Goal: Transaction & Acquisition: Purchase product/service

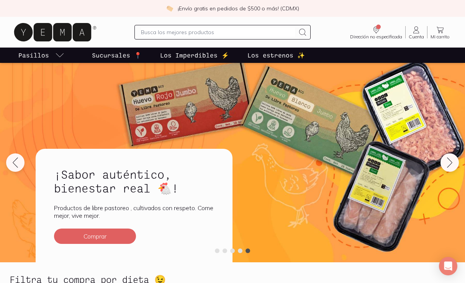
click at [424, 32] on link "Cuenta Cuenta" at bounding box center [415, 32] width 21 height 14
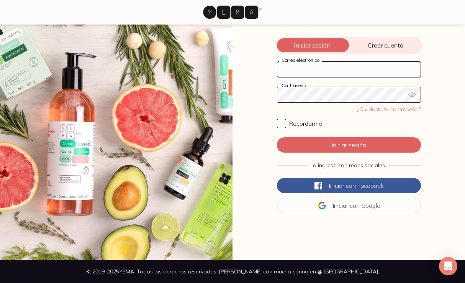
type input "[EMAIL_ADDRESS][DOMAIN_NAME]"
click at [280, 124] on input "Recordarme" at bounding box center [281, 123] width 9 height 9
checkbox input "true"
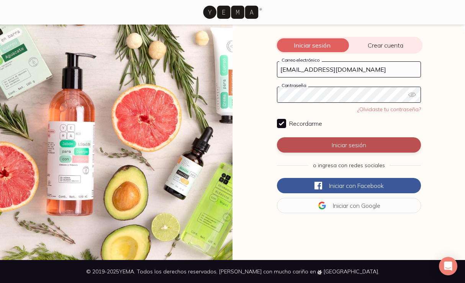
click at [320, 146] on button "Iniciar sesión" at bounding box center [349, 144] width 144 height 15
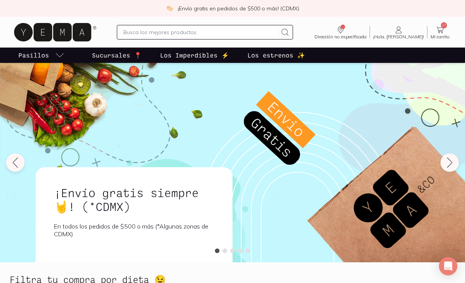
click at [442, 29] on icon at bounding box center [439, 29] width 9 height 9
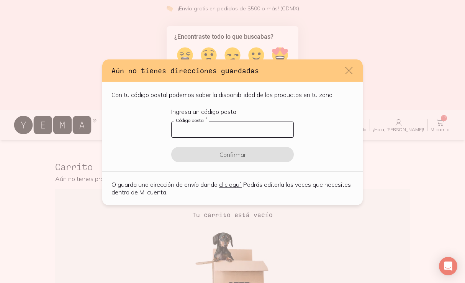
click at [278, 126] on input "default" at bounding box center [232, 129] width 122 height 15
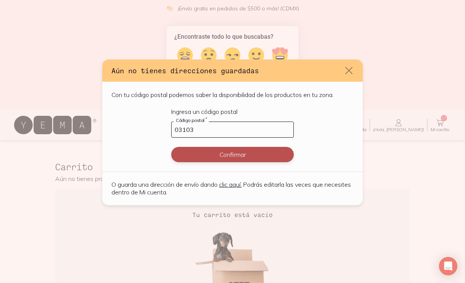
type input "03103"
click at [263, 151] on button "Confirmar" at bounding box center [232, 154] width 122 height 15
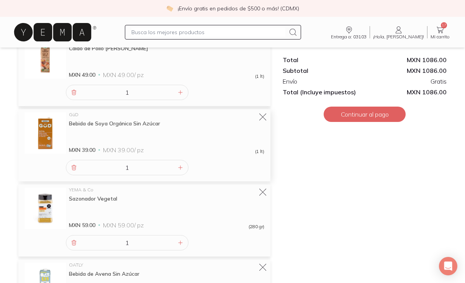
scroll to position [256, 0]
click at [264, 192] on icon at bounding box center [262, 191] width 11 height 11
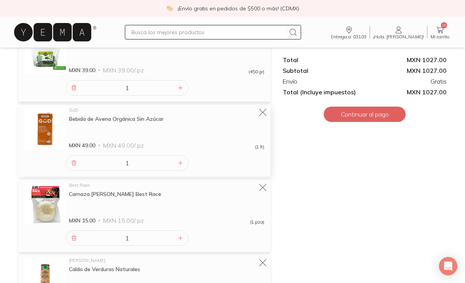
scroll to position [864, 0]
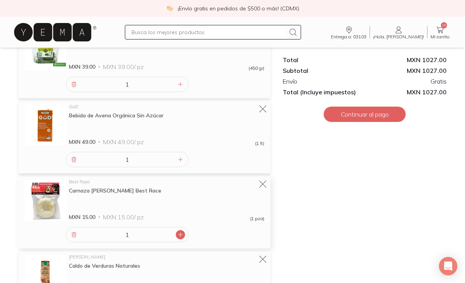
click at [180, 234] on icon at bounding box center [180, 234] width 4 height 4
click at [73, 237] on icon at bounding box center [74, 234] width 6 height 6
type input "1"
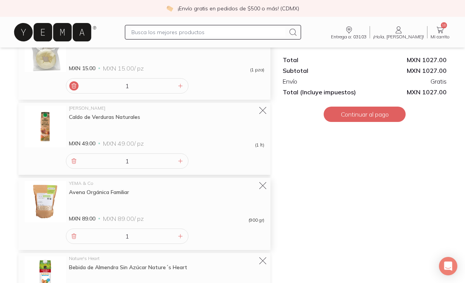
scroll to position [1041, 0]
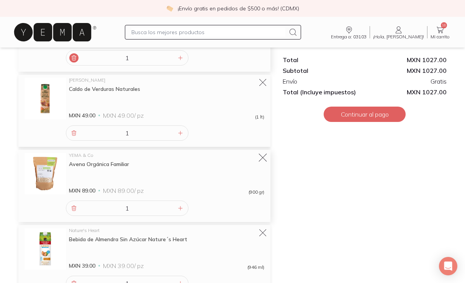
click at [265, 159] on icon at bounding box center [262, 157] width 11 height 11
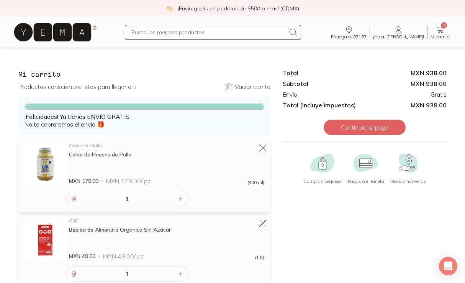
scroll to position [0, 0]
click at [212, 31] on input "text" at bounding box center [208, 32] width 154 height 9
type input "tortillas de nopal"
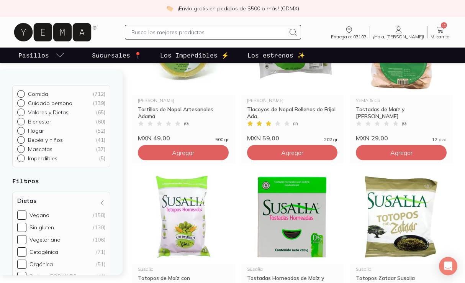
scroll to position [49, 0]
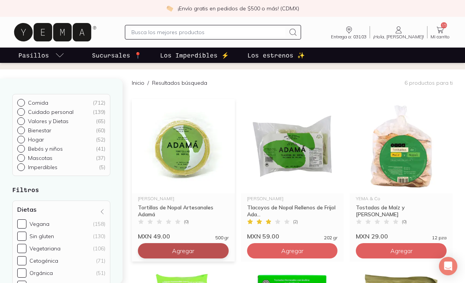
click at [186, 253] on span "Agregar" at bounding box center [183, 251] width 22 height 8
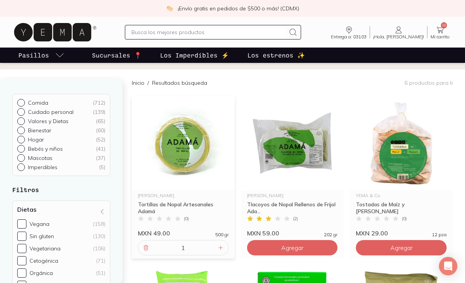
click at [193, 31] on input "text" at bounding box center [208, 32] width 154 height 9
type input "couscous"
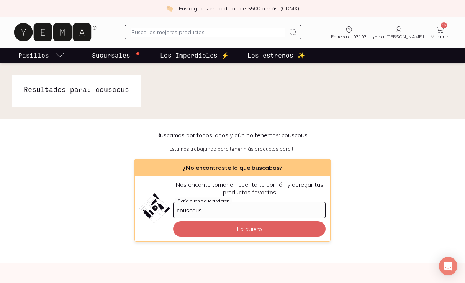
click at [203, 34] on input "text" at bounding box center [208, 32] width 154 height 9
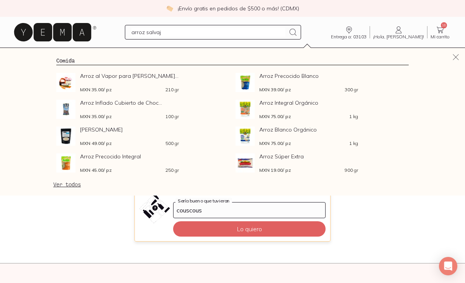
type input "arroz salvaje"
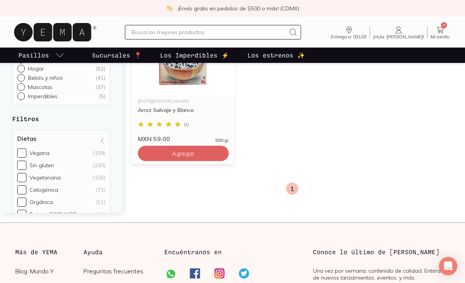
scroll to position [148, 0]
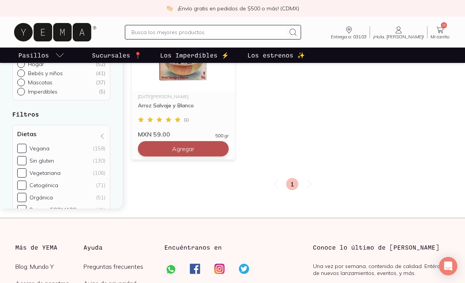
click at [188, 148] on span "Agregar" at bounding box center [183, 149] width 22 height 8
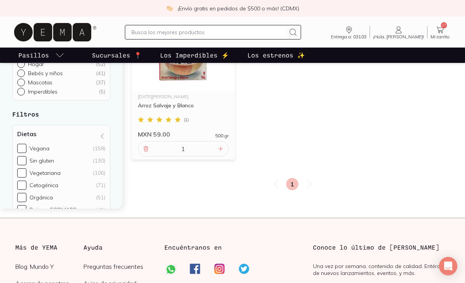
click at [166, 33] on input "text" at bounding box center [208, 32] width 154 height 9
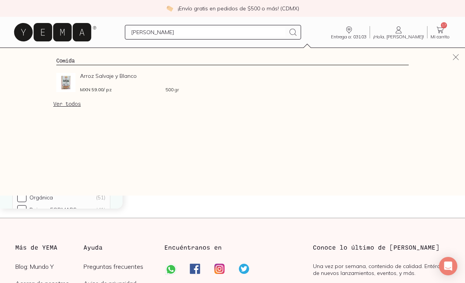
type input "quinoa"
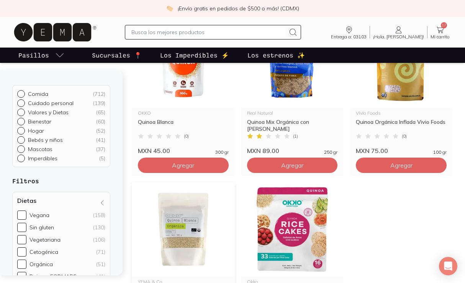
scroll to position [118, 0]
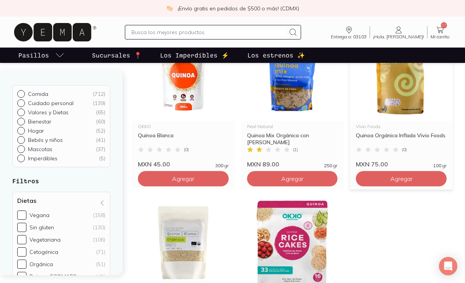
click at [406, 100] on img at bounding box center [400, 74] width 103 height 94
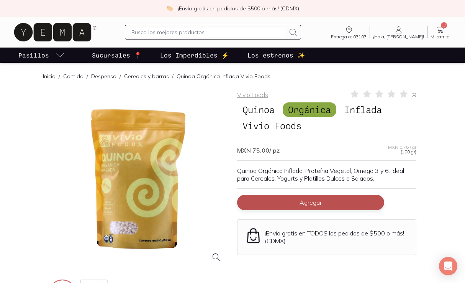
click at [274, 204] on button "Agregar" at bounding box center [310, 201] width 147 height 15
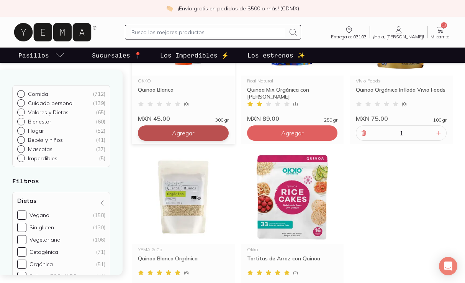
scroll to position [165, 0]
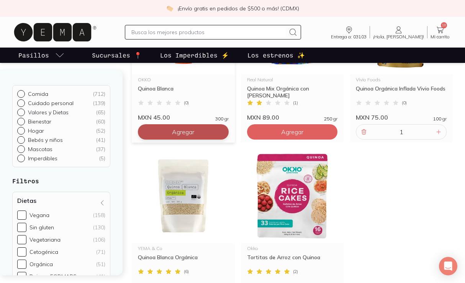
click at [178, 131] on span "Agregar" at bounding box center [183, 132] width 22 height 8
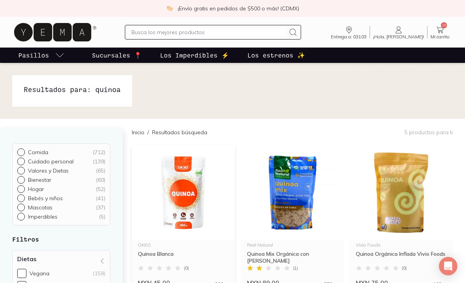
scroll to position [0, 0]
click at [162, 33] on input "text" at bounding box center [208, 32] width 154 height 9
type input "cuscus"
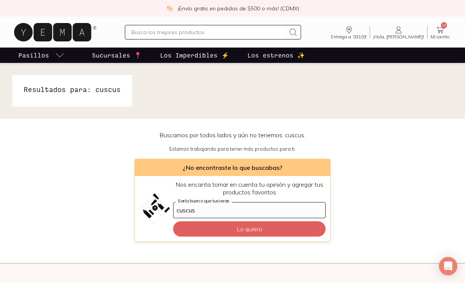
click at [191, 33] on input "text" at bounding box center [208, 32] width 154 height 9
type input "tofu"
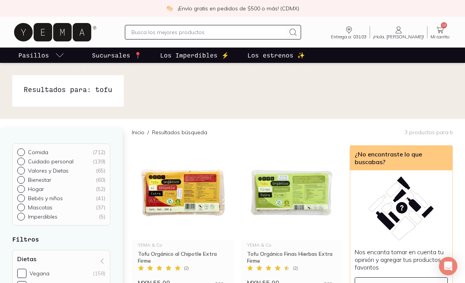
click at [166, 34] on input "text" at bounding box center [208, 32] width 154 height 9
type input "sopa"
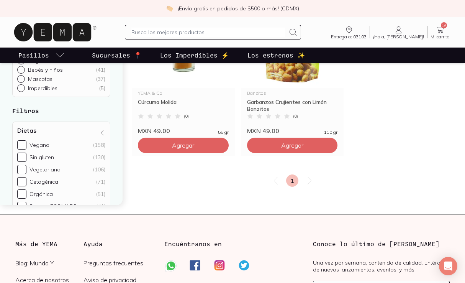
scroll to position [346, 0]
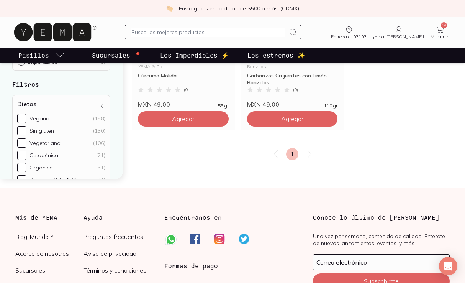
click at [439, 32] on icon at bounding box center [439, 30] width 7 height 7
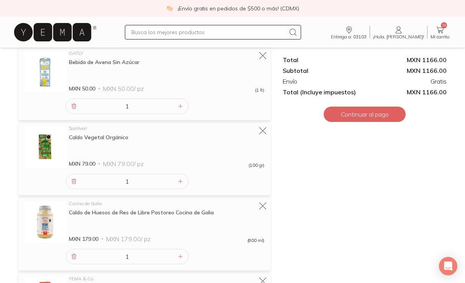
scroll to position [617, 0]
click at [166, 209] on div "Caldo de Huesos de Res de Libre Pastoreo Cocina de Galia" at bounding box center [166, 212] width 195 height 7
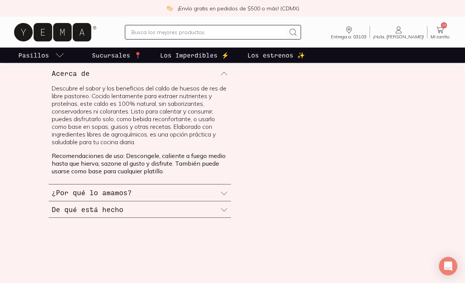
scroll to position [270, 0]
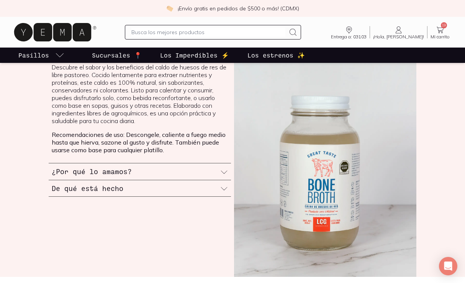
click at [222, 190] on icon at bounding box center [224, 189] width 8 height 8
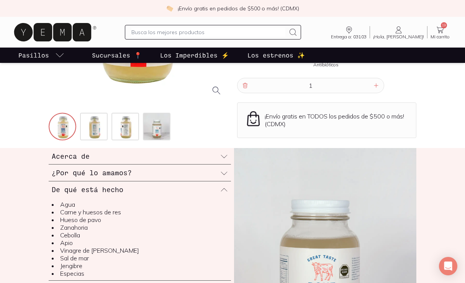
scroll to position [185, 0]
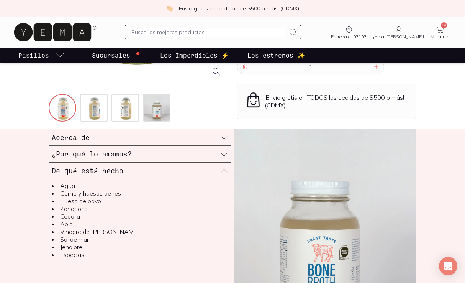
click at [111, 56] on p "Sucursales 📍" at bounding box center [117, 55] width 50 height 9
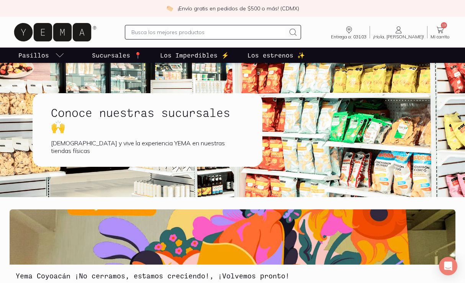
click at [152, 129] on h1 "Conoce nuestras sucursales 🙌" at bounding box center [147, 119] width 193 height 28
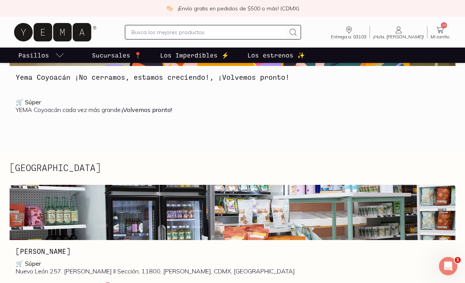
scroll to position [279, 0]
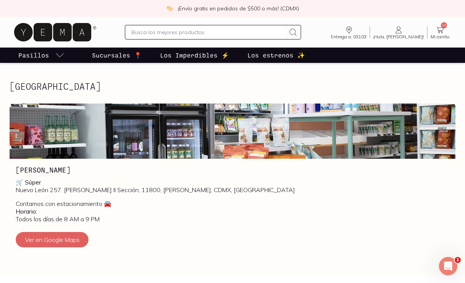
click at [206, 33] on input "text" at bounding box center [208, 32] width 154 height 9
type input "combucha sin azucae"
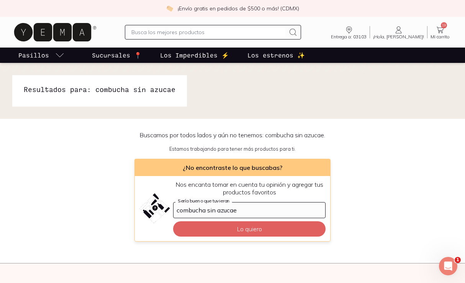
click at [166, 35] on input "text" at bounding box center [208, 32] width 154 height 9
type input "combucha"
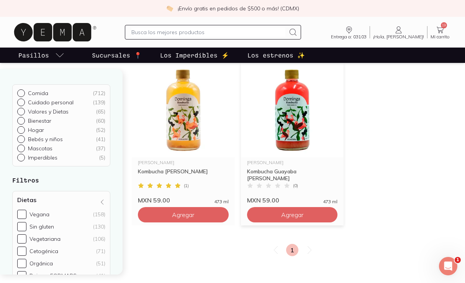
scroll to position [85, 0]
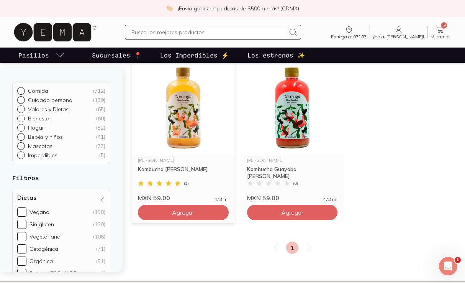
click at [186, 134] on img at bounding box center [183, 107] width 103 height 94
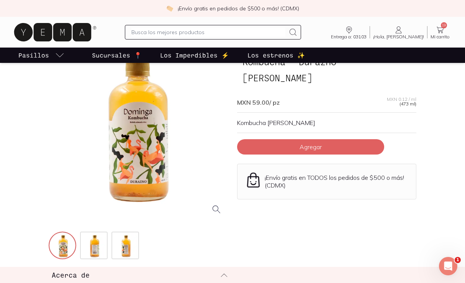
scroll to position [146, 0]
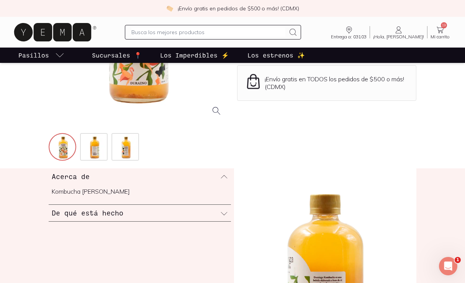
click at [225, 213] on icon at bounding box center [224, 213] width 8 height 8
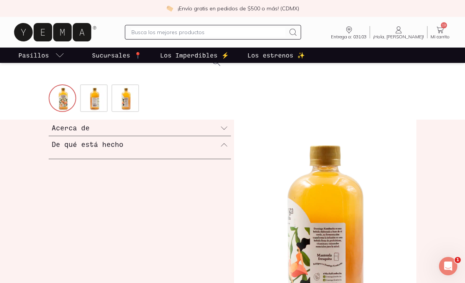
scroll to position [199, 0]
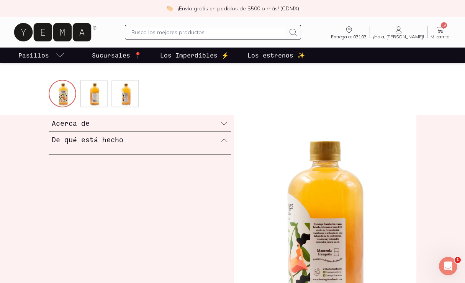
click at [224, 138] on icon at bounding box center [224, 140] width 8 height 8
click at [222, 125] on icon at bounding box center [224, 123] width 8 height 8
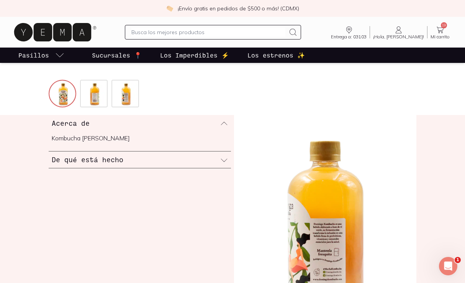
click at [222, 125] on icon at bounding box center [224, 123] width 8 height 8
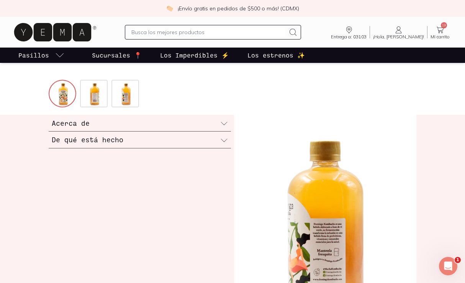
click at [227, 139] on icon at bounding box center [224, 140] width 8 height 8
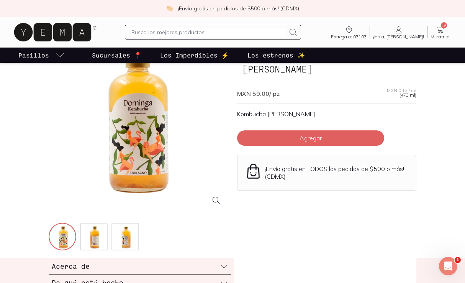
scroll to position [22, 0]
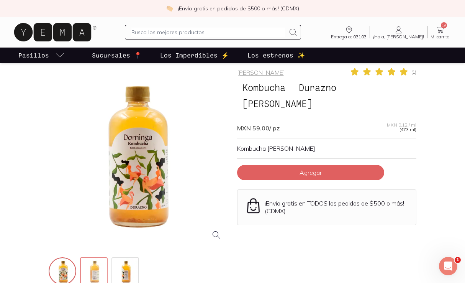
click at [95, 272] on img at bounding box center [95, 272] width 28 height 28
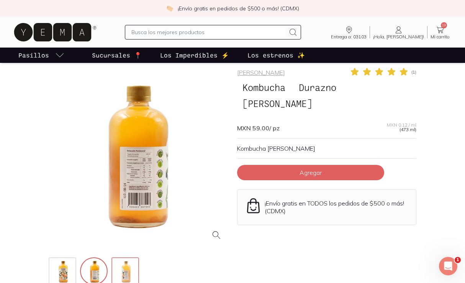
click at [124, 271] on img at bounding box center [126, 272] width 28 height 28
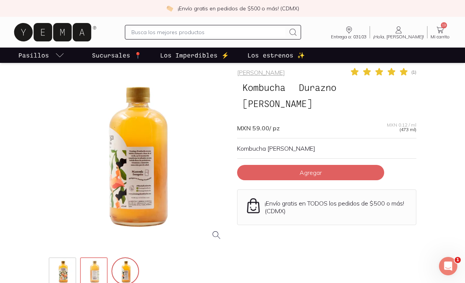
click at [106, 266] on img at bounding box center [95, 272] width 28 height 28
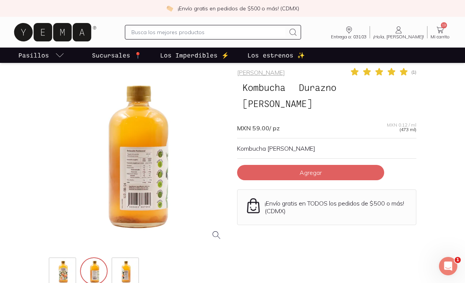
click at [152, 176] on div at bounding box center [138, 156] width 179 height 179
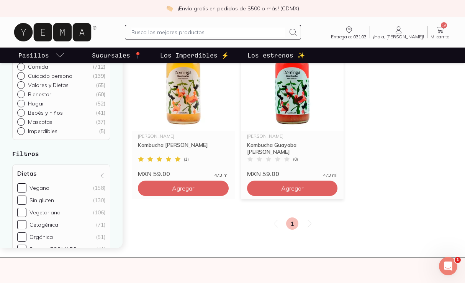
scroll to position [125, 0]
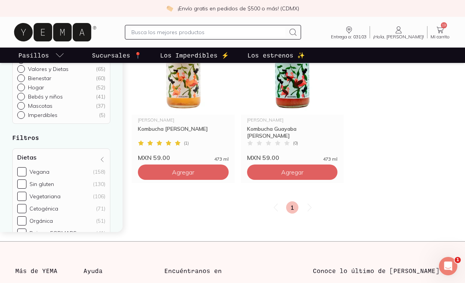
click at [444, 28] on icon at bounding box center [439, 29] width 9 height 9
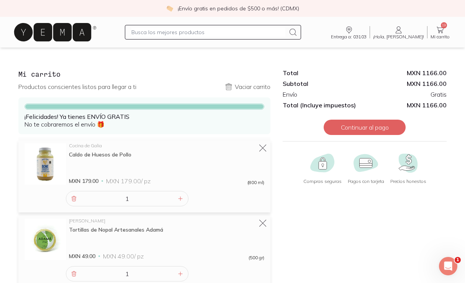
click at [216, 32] on input "text" at bounding box center [208, 32] width 154 height 9
type input "shampoo caida [PERSON_NAME]"
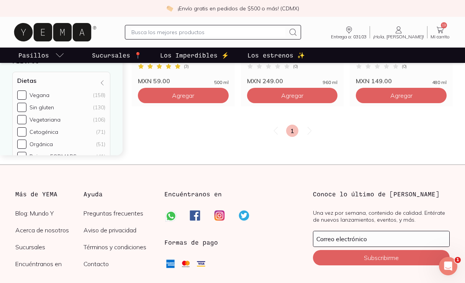
scroll to position [26, 0]
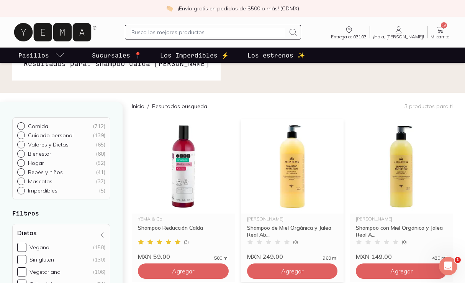
click at [296, 179] on img at bounding box center [292, 166] width 103 height 94
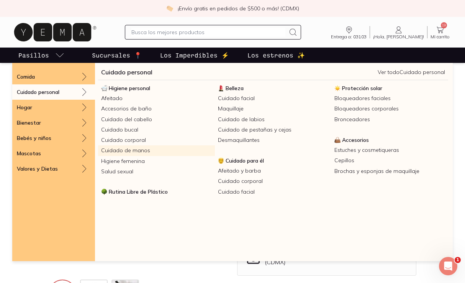
click at [120, 150] on link "Cuidado de manos" at bounding box center [156, 150] width 117 height 10
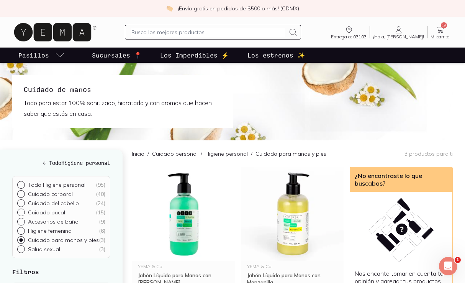
click at [21, 212] on input "Cuidado bucal ( 15 )" at bounding box center [20, 211] width 6 height 6
radio input "true"
click at [21, 212] on input "Cuidado bucal ( 15 )" at bounding box center [20, 211] width 6 height 6
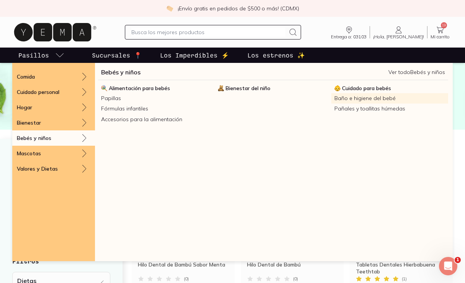
click at [371, 100] on link "Baño e higiene del bebé" at bounding box center [389, 98] width 117 height 10
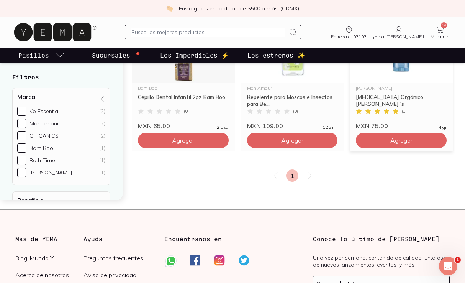
scroll to position [494, 0]
click at [309, 176] on icon at bounding box center [309, 174] width 9 height 9
click at [438, 28] on icon at bounding box center [439, 30] width 7 height 7
